Goal: Information Seeking & Learning: Check status

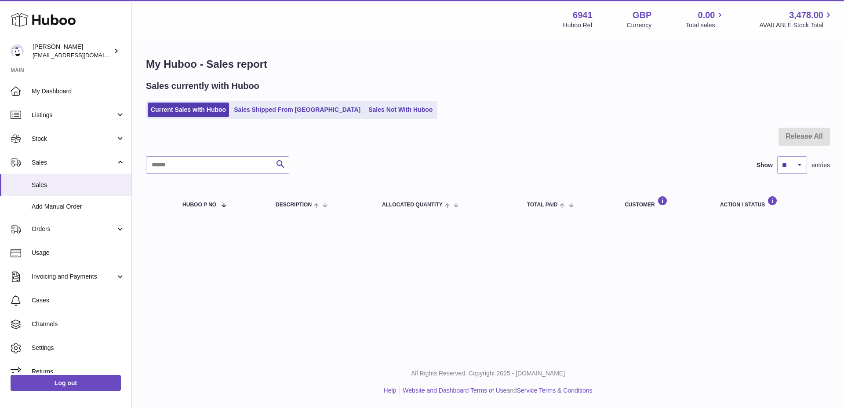
click at [260, 121] on div "My Huboo - Sales report Sales currently with Huboo Current Sales with Huboo Sal…" at bounding box center [488, 139] width 712 height 199
click at [270, 111] on link "Sales Shipped From Huboo" at bounding box center [297, 109] width 133 height 15
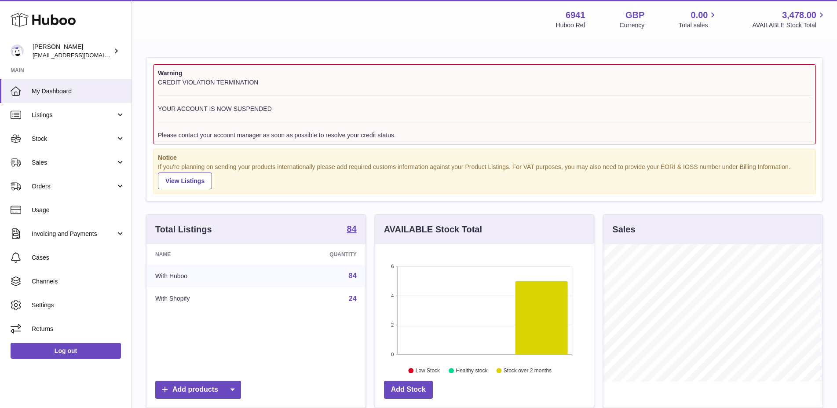
scroll to position [137, 219]
click at [53, 168] on link "Sales" at bounding box center [65, 162] width 131 height 24
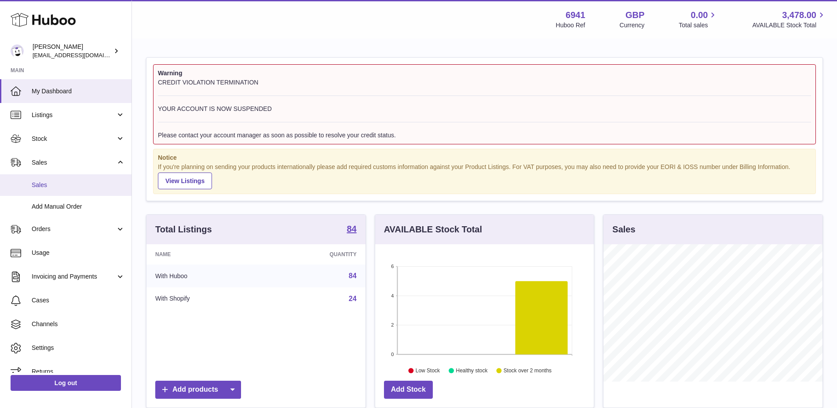
click at [55, 186] on span "Sales" at bounding box center [78, 185] width 93 height 8
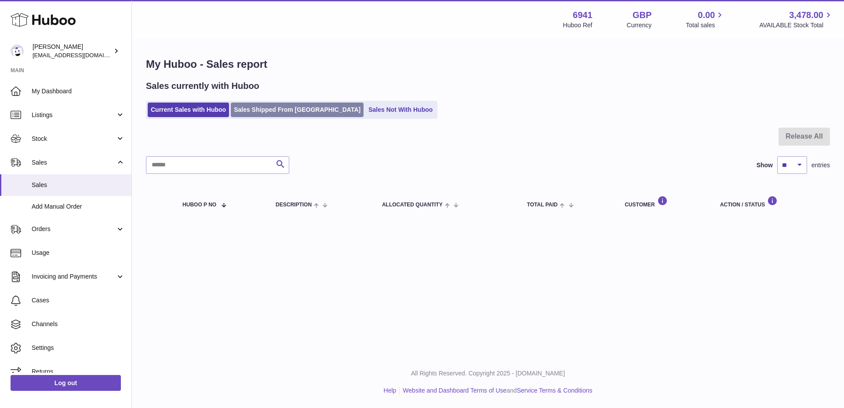
click at [268, 110] on link "Sales Shipped From Huboo" at bounding box center [297, 109] width 133 height 15
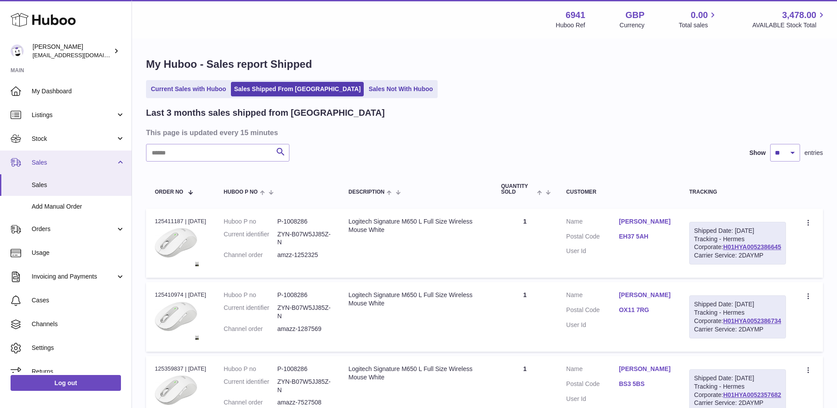
click at [65, 160] on span "Sales" at bounding box center [74, 162] width 84 height 8
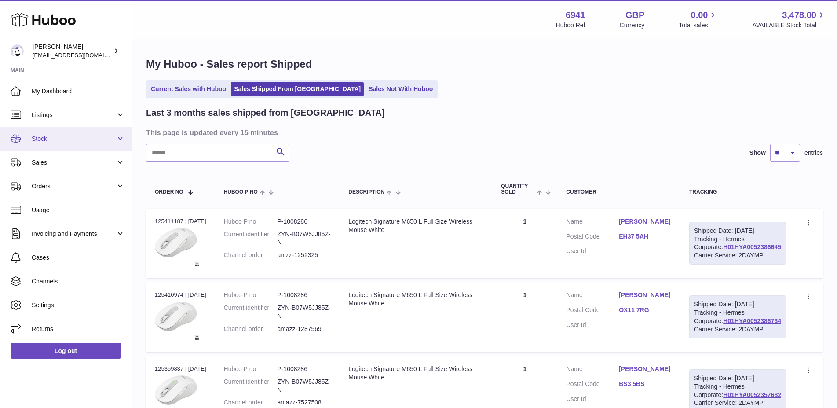
click at [50, 142] on span "Stock" at bounding box center [74, 139] width 84 height 8
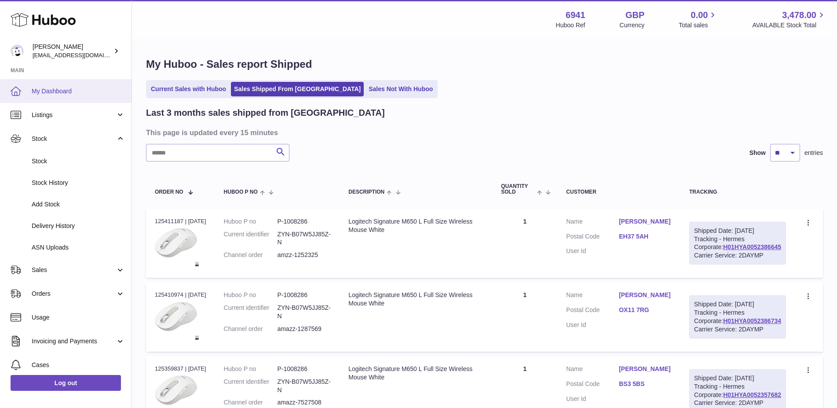
click at [67, 94] on span "My Dashboard" at bounding box center [78, 91] width 93 height 8
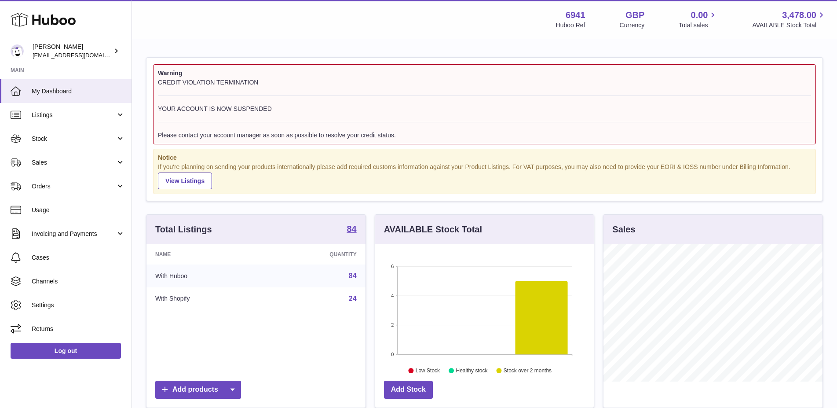
scroll to position [137, 219]
